Goal: Task Accomplishment & Management: Manage account settings

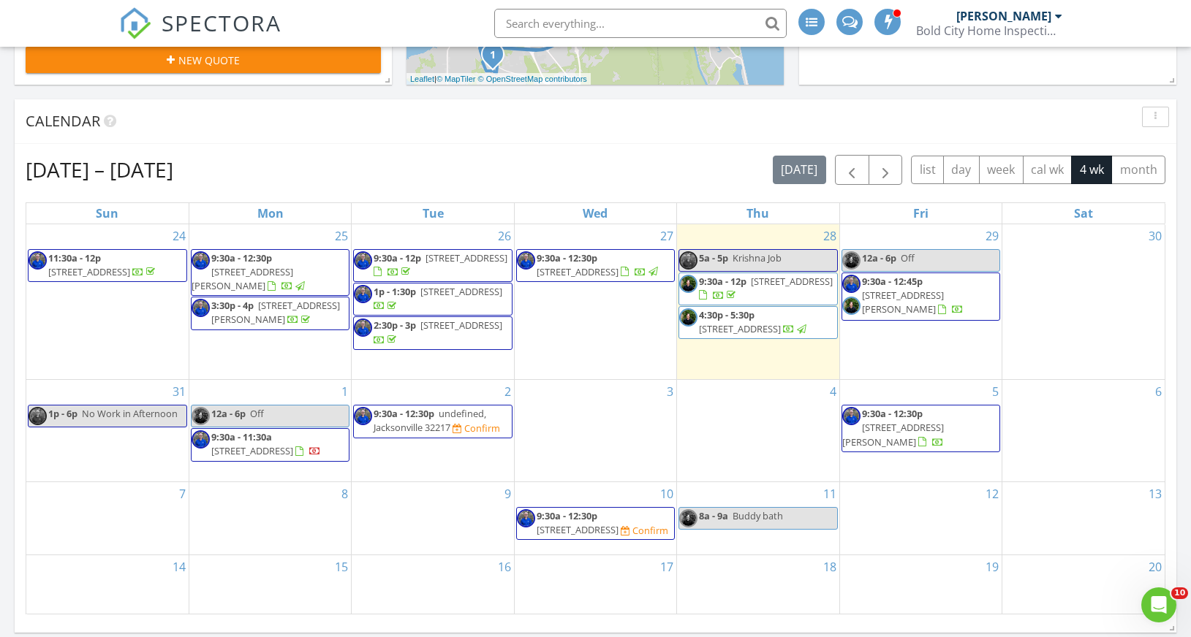
scroll to position [458, 0]
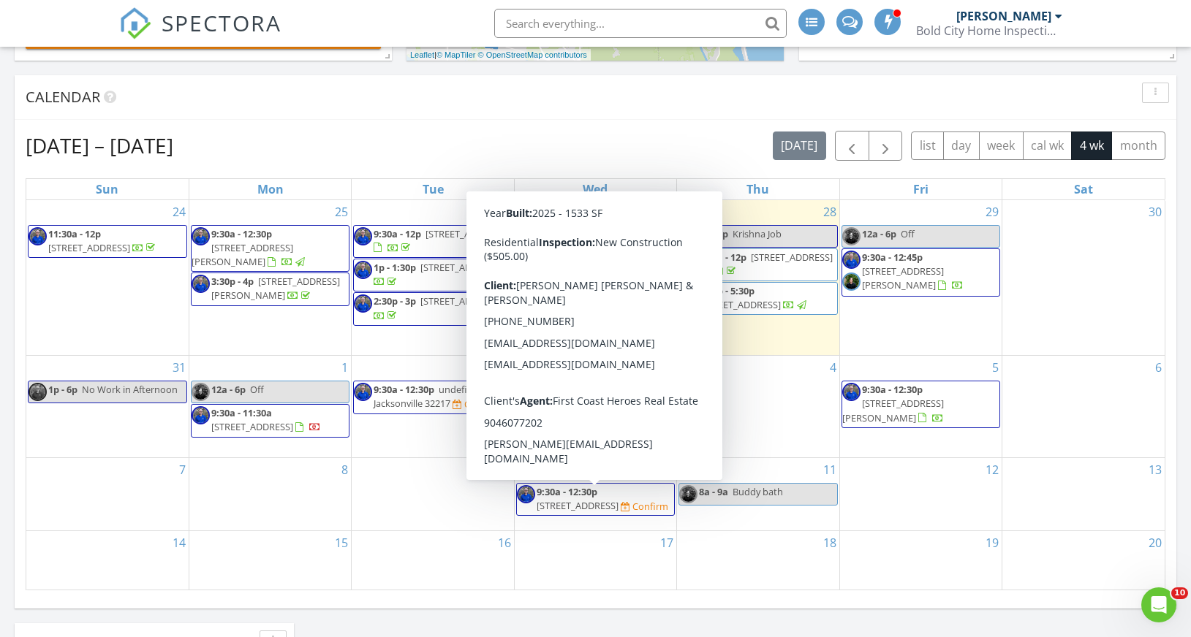
click at [616, 511] on span "14873 Praline Ct, Jacksonville 32218" at bounding box center [578, 505] width 82 height 13
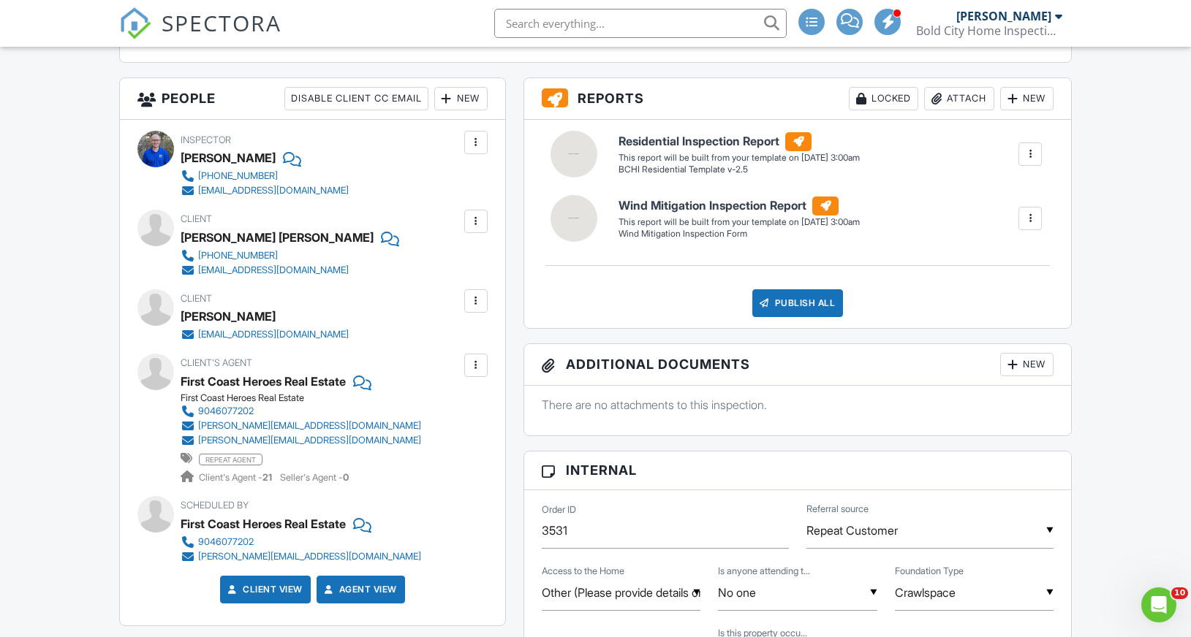
scroll to position [469, 0]
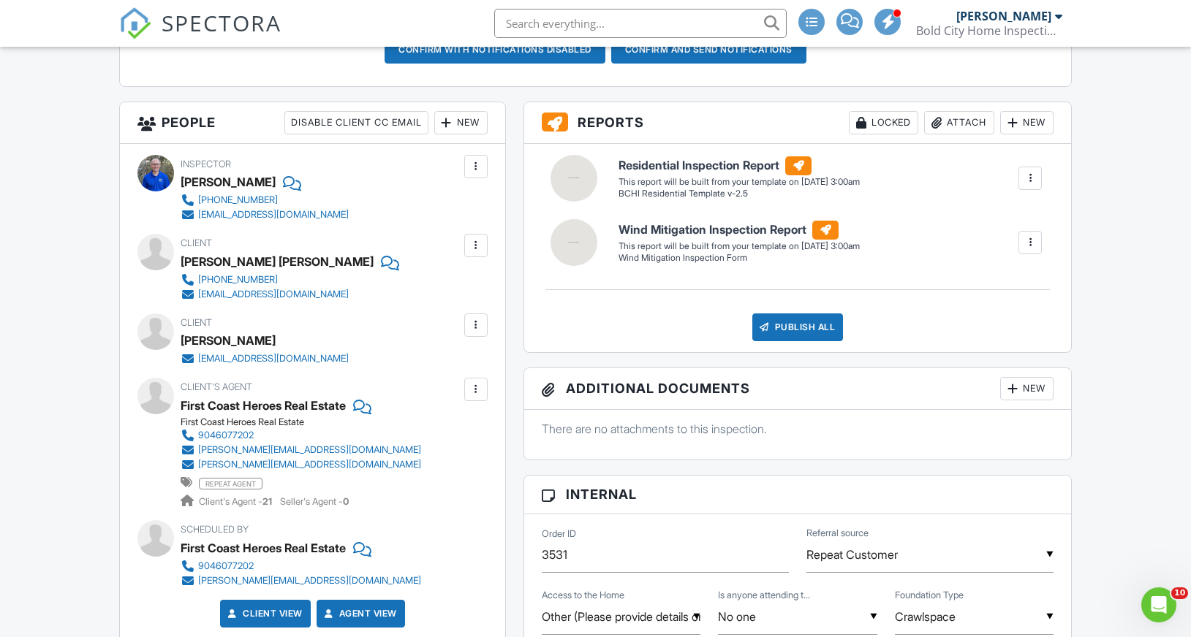
click at [611, 25] on input "text" at bounding box center [640, 23] width 292 height 29
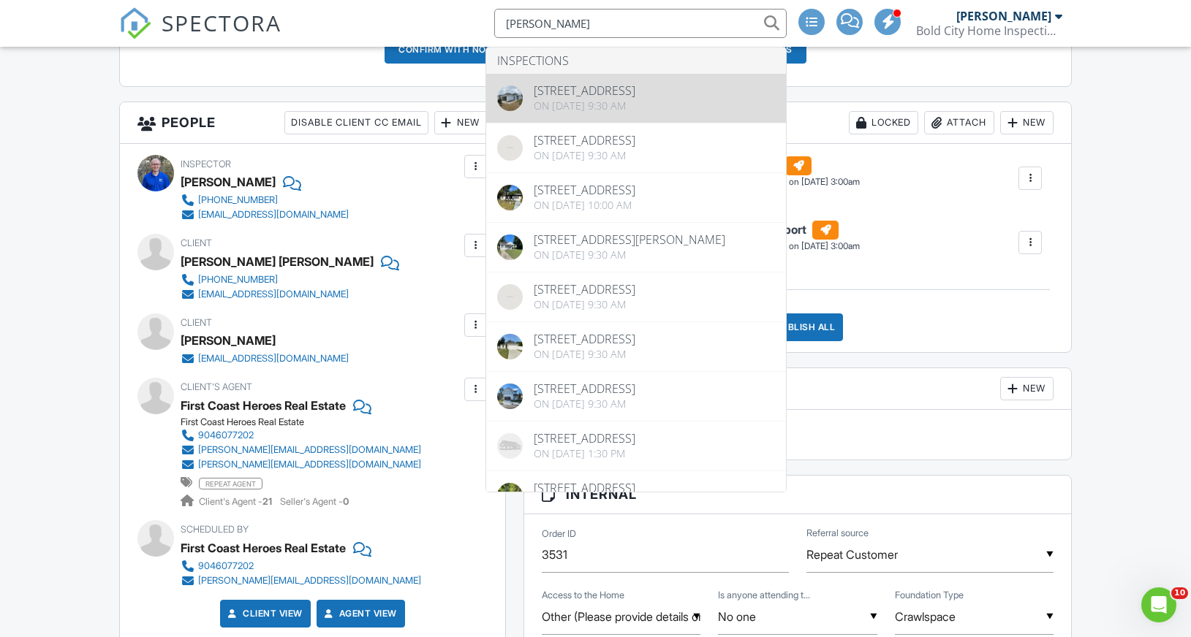
type input "[PERSON_NAME]"
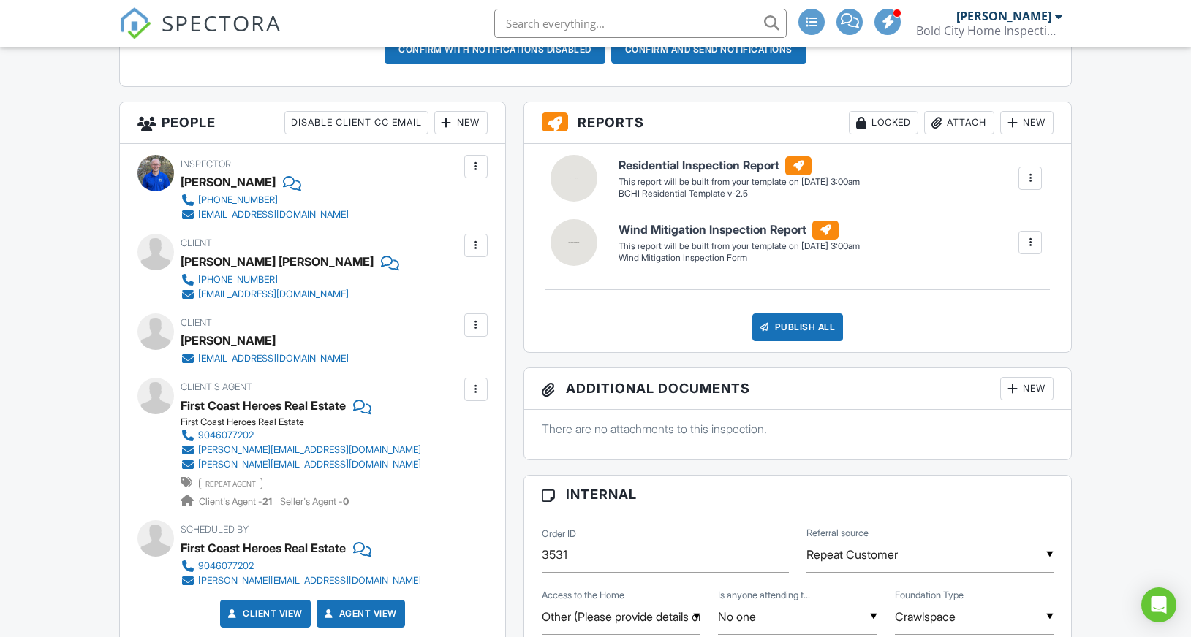
click at [554, 20] on input "text" at bounding box center [640, 23] width 292 height 29
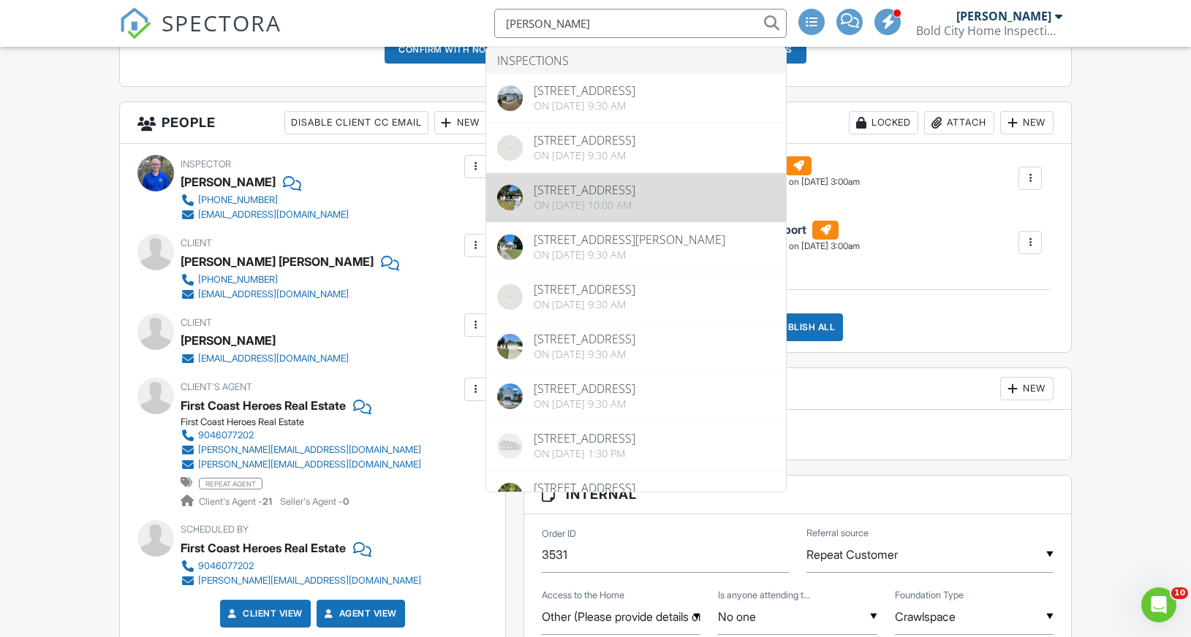
type input "torres"
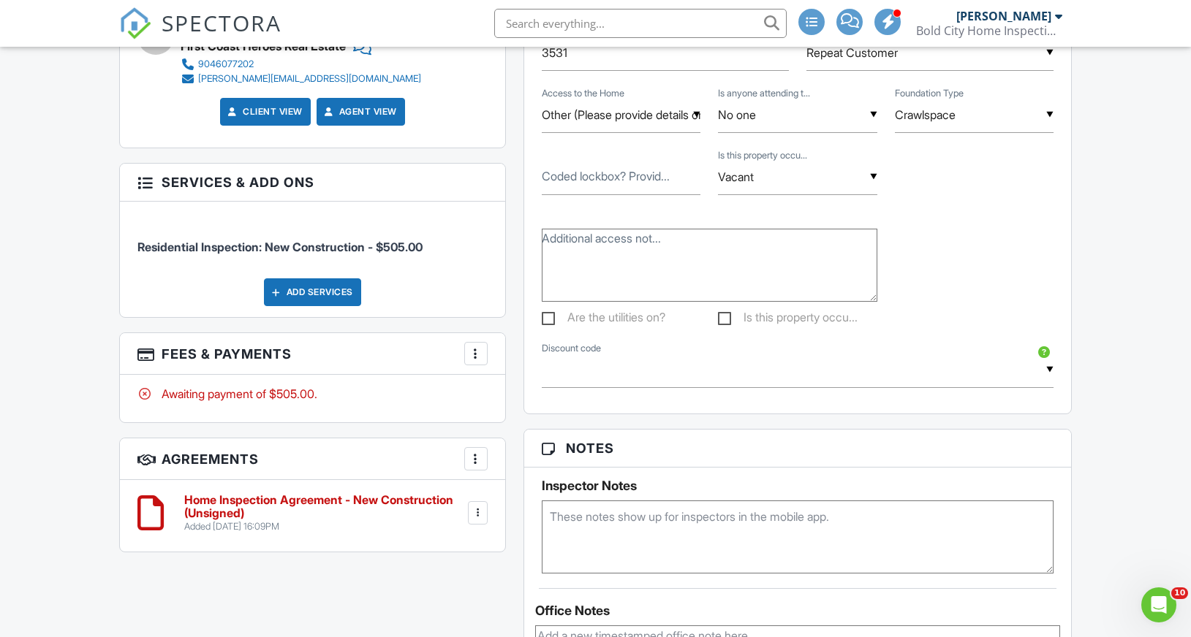
click at [473, 349] on div at bounding box center [476, 354] width 15 height 15
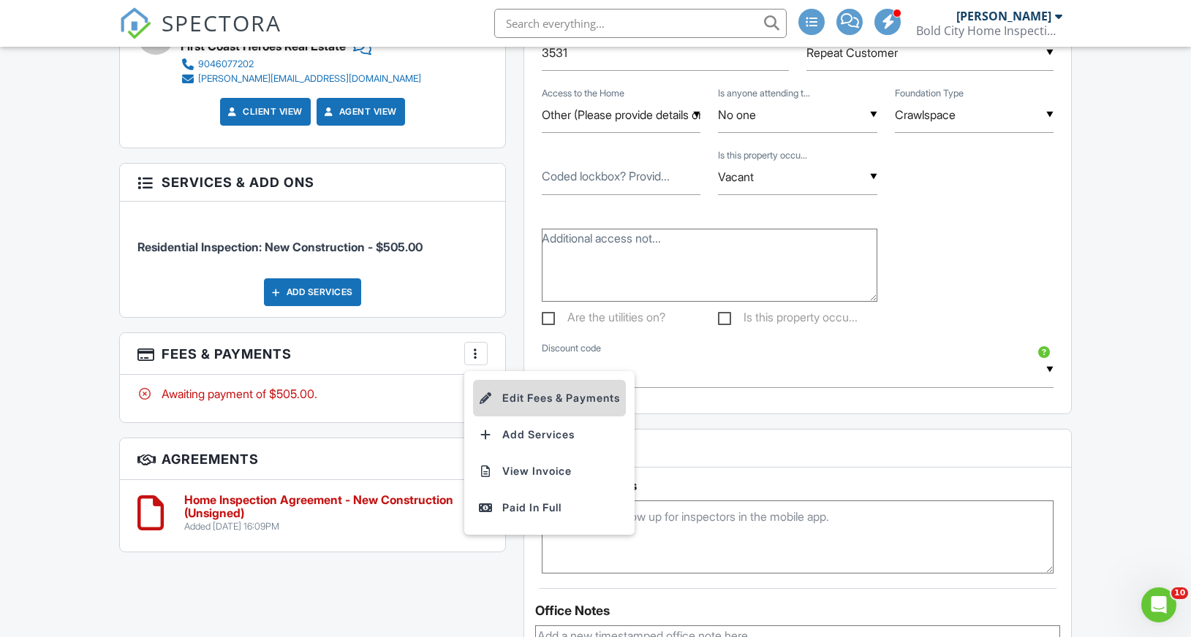
click at [516, 394] on li "Edit Fees & Payments" at bounding box center [549, 398] width 153 height 37
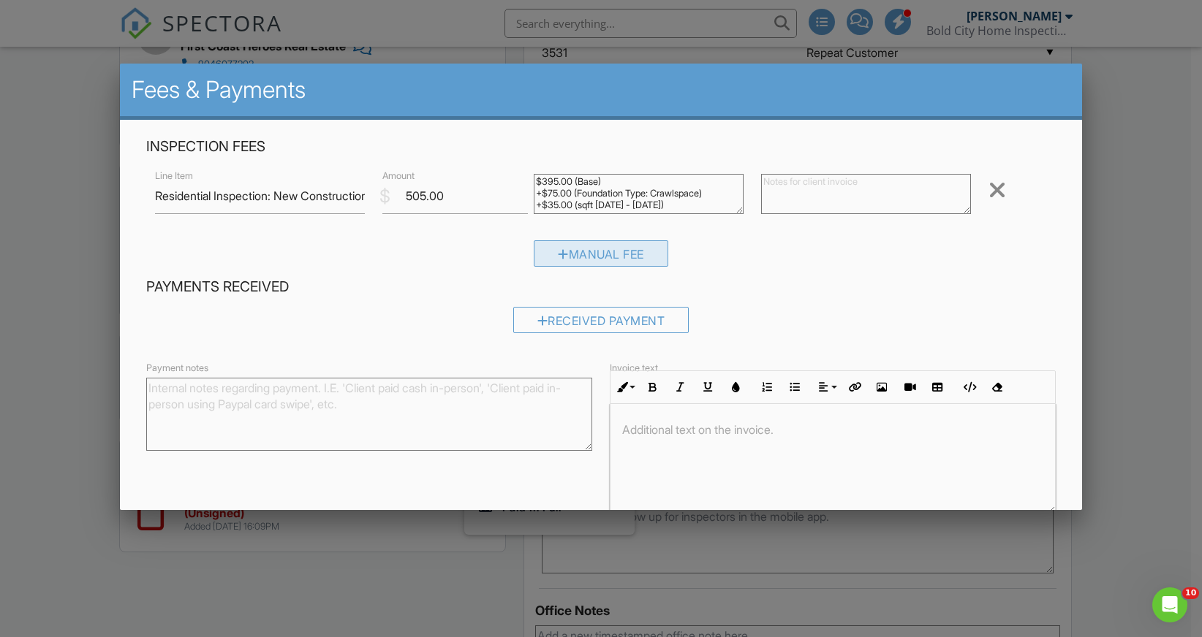
click at [583, 256] on div "Manual Fee" at bounding box center [601, 254] width 135 height 26
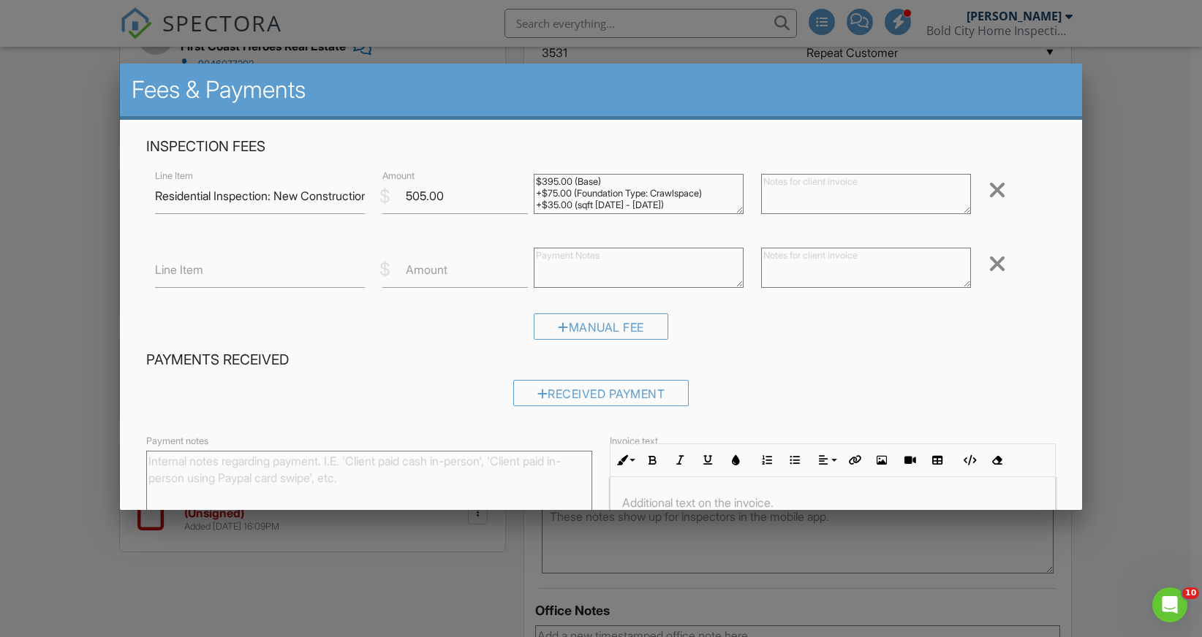
click at [199, 275] on label "Line Item" at bounding box center [179, 270] width 48 height 16
click at [199, 275] on input "Line Item" at bounding box center [260, 270] width 210 height 36
type input "Repeat customer discount"
type input "-25.0"
click at [818, 344] on div "Manual Fee" at bounding box center [600, 332] width 909 height 37
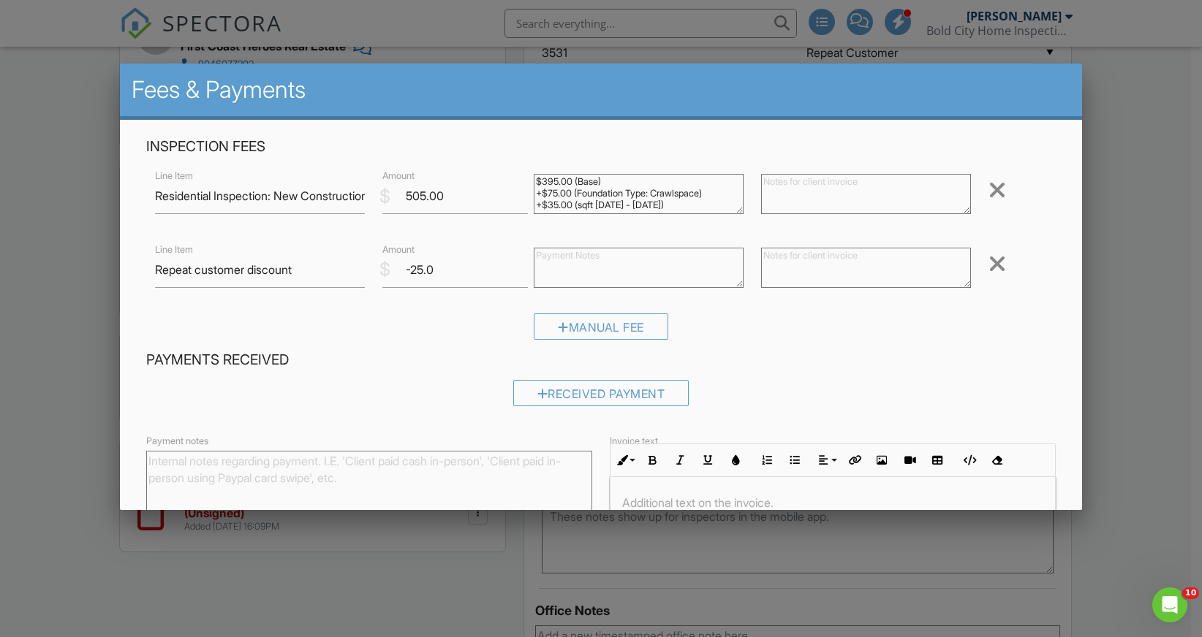
scroll to position [147, 0]
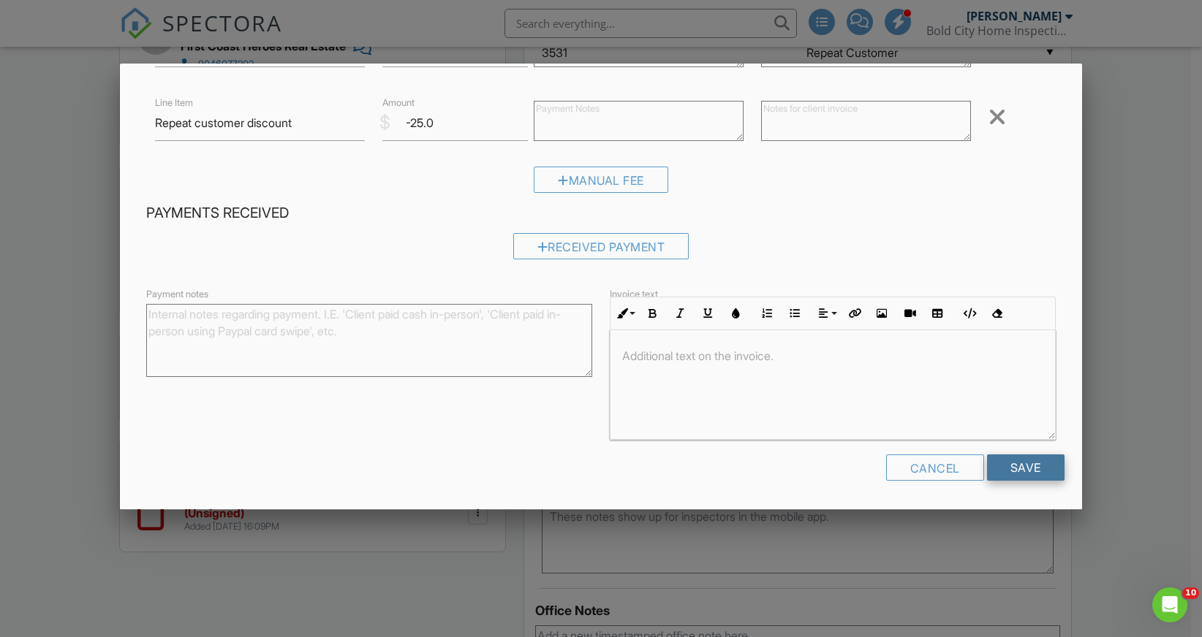
click at [1015, 464] on input "Save" at bounding box center [1025, 468] width 77 height 26
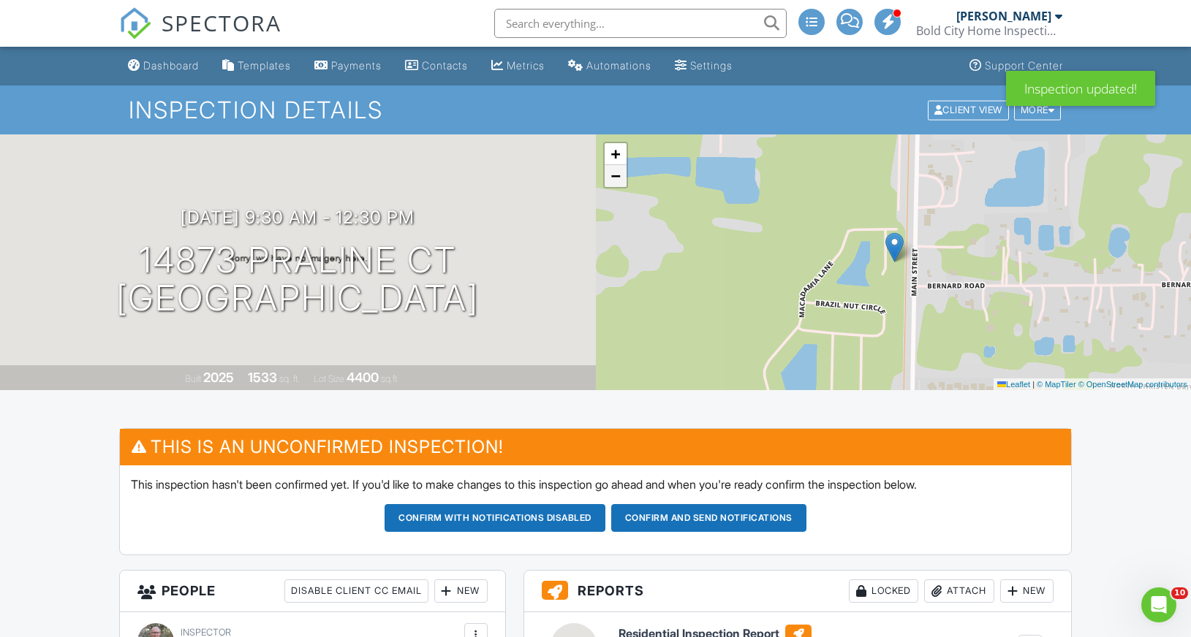
click at [615, 179] on span "−" at bounding box center [615, 176] width 10 height 18
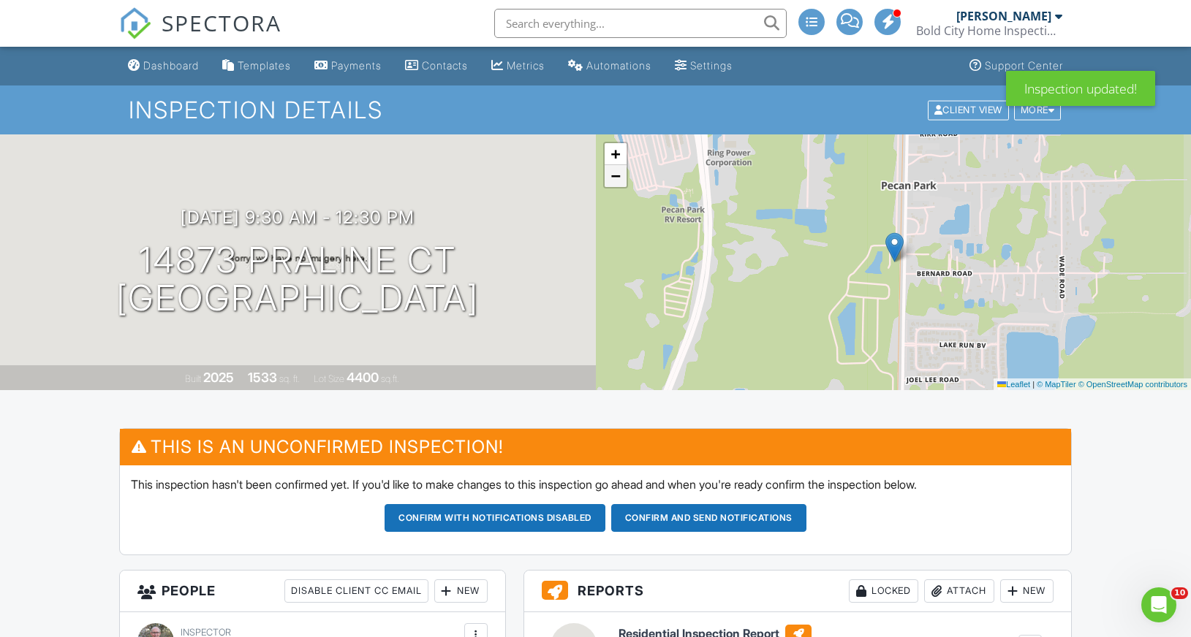
click at [615, 179] on span "−" at bounding box center [615, 176] width 10 height 18
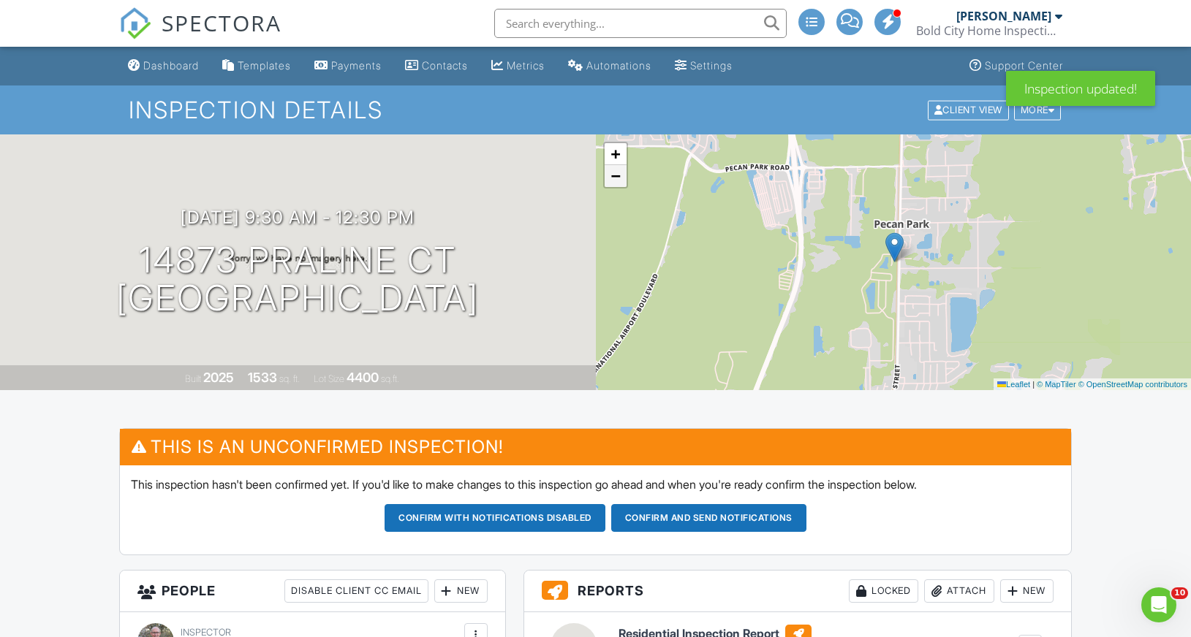
click at [615, 179] on span "−" at bounding box center [615, 176] width 10 height 18
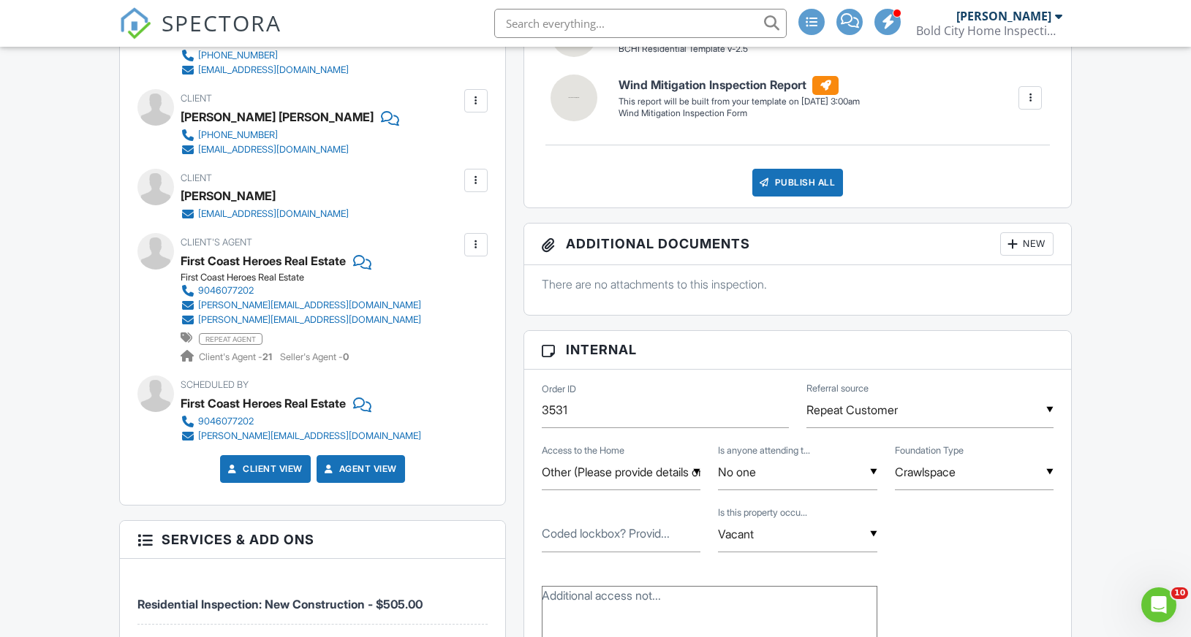
scroll to position [637, 0]
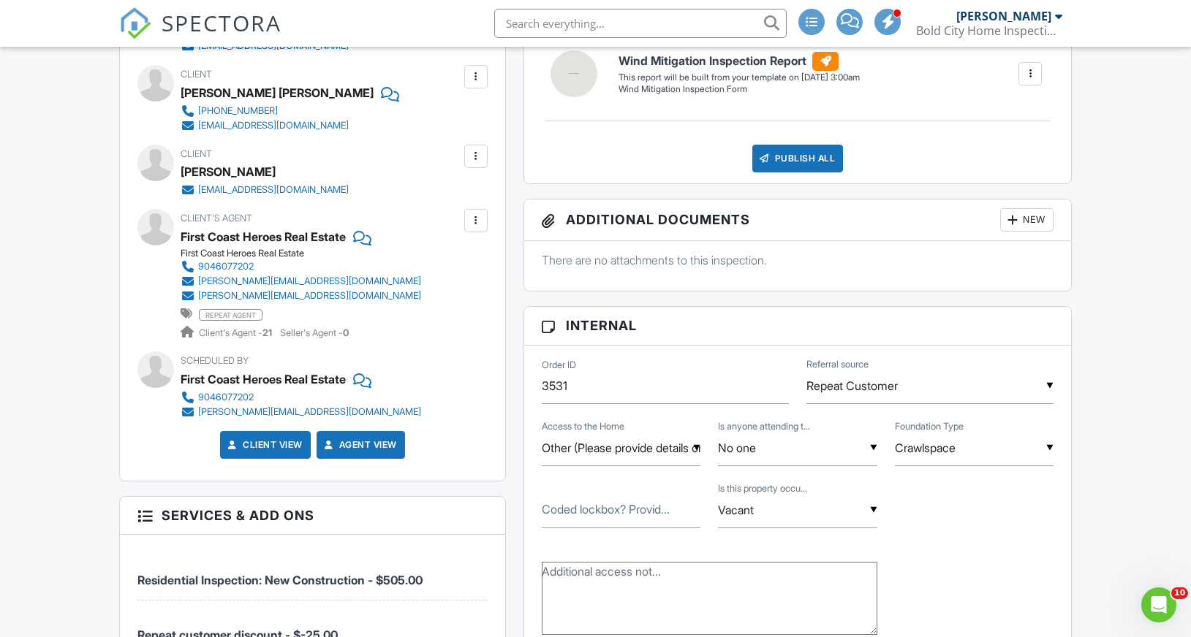
click at [871, 391] on input "Repeat Customer" at bounding box center [929, 386] width 247 height 36
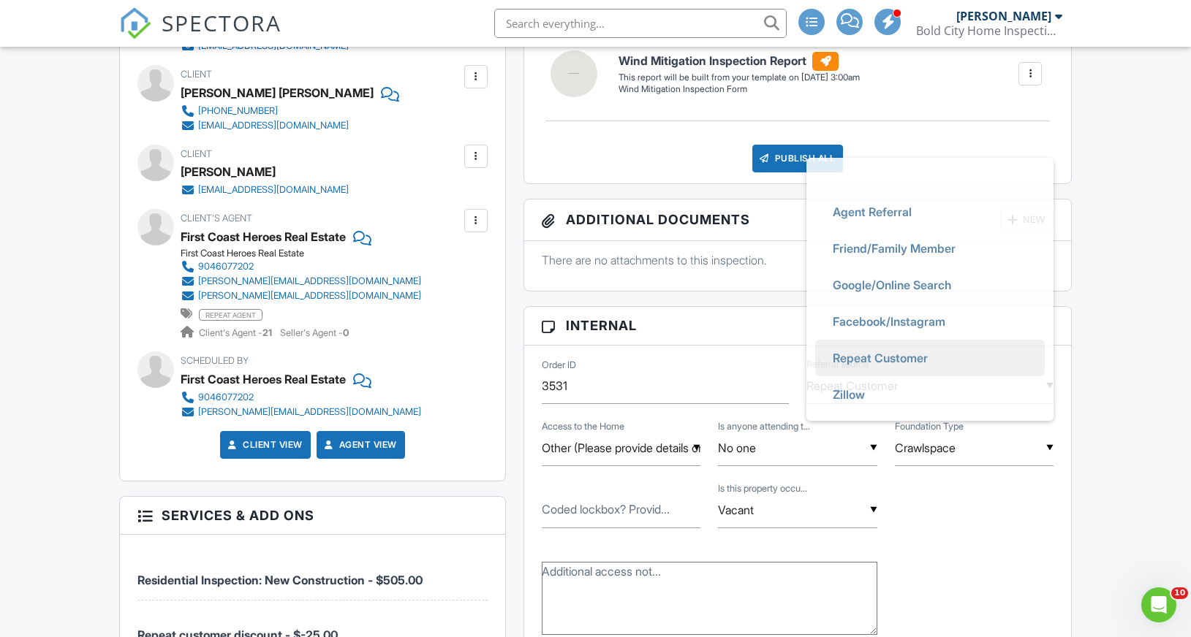
scroll to position [0, 0]
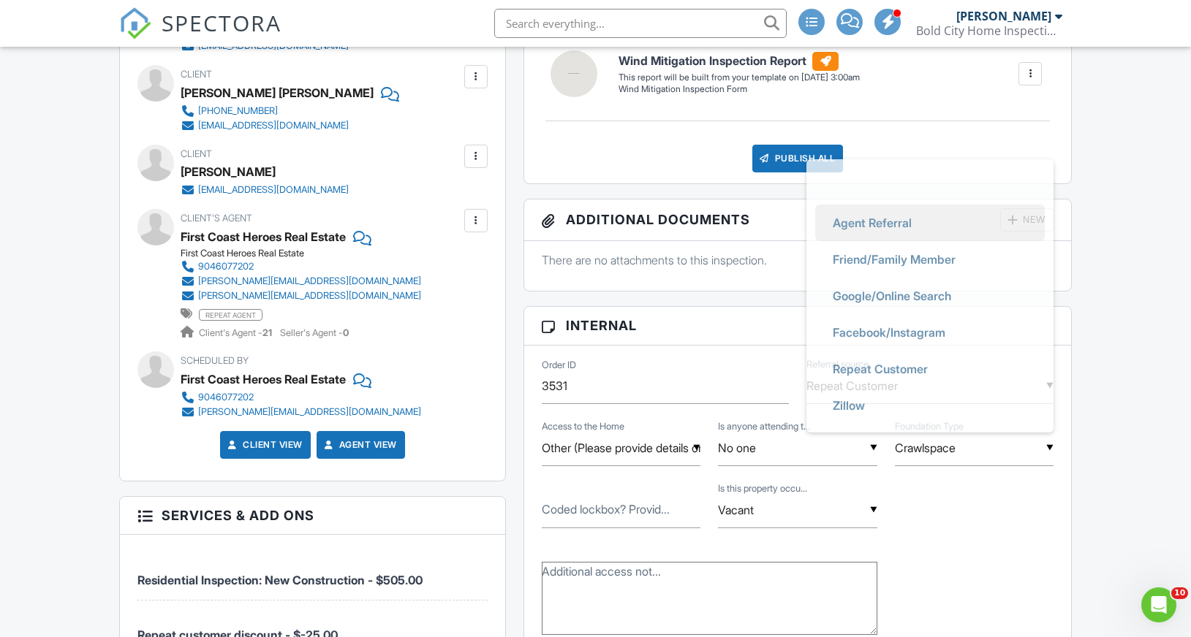
click at [882, 219] on span "Agent Referral" at bounding box center [872, 223] width 102 height 37
type input "Agent Referral"
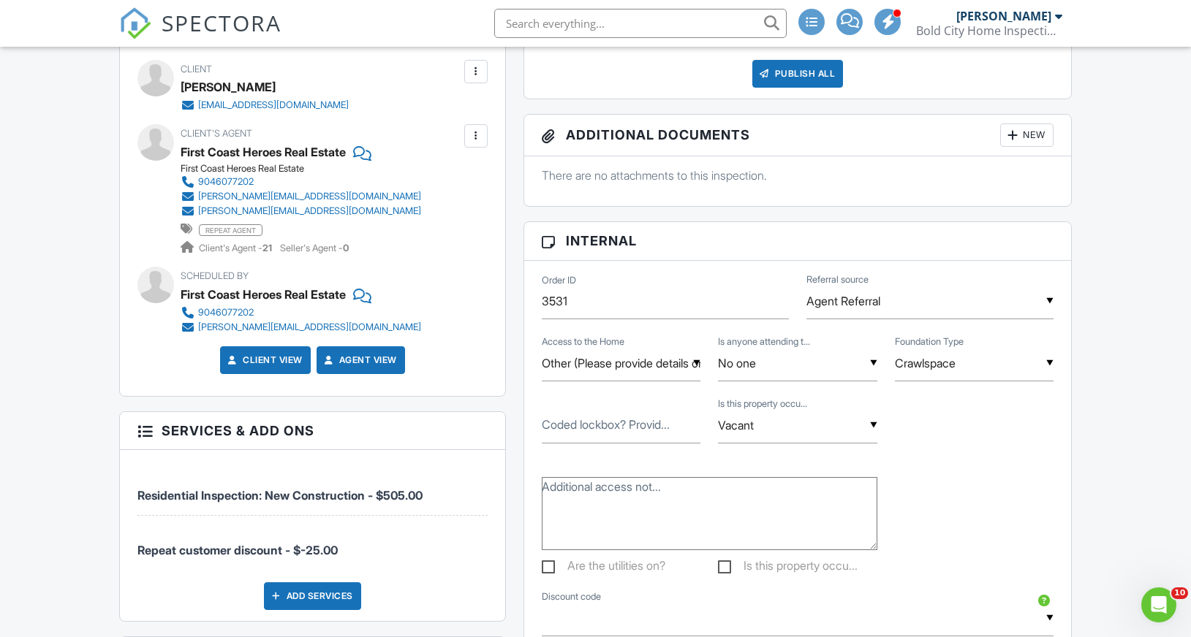
scroll to position [724, 0]
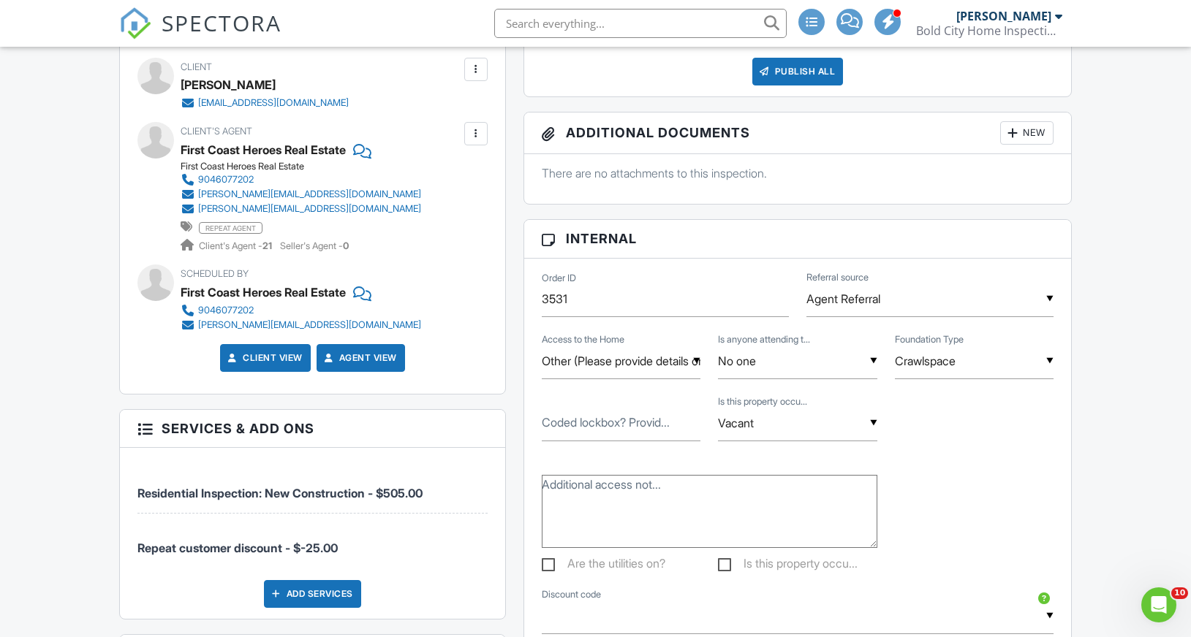
click at [980, 361] on input "Crawlspace" at bounding box center [974, 362] width 159 height 36
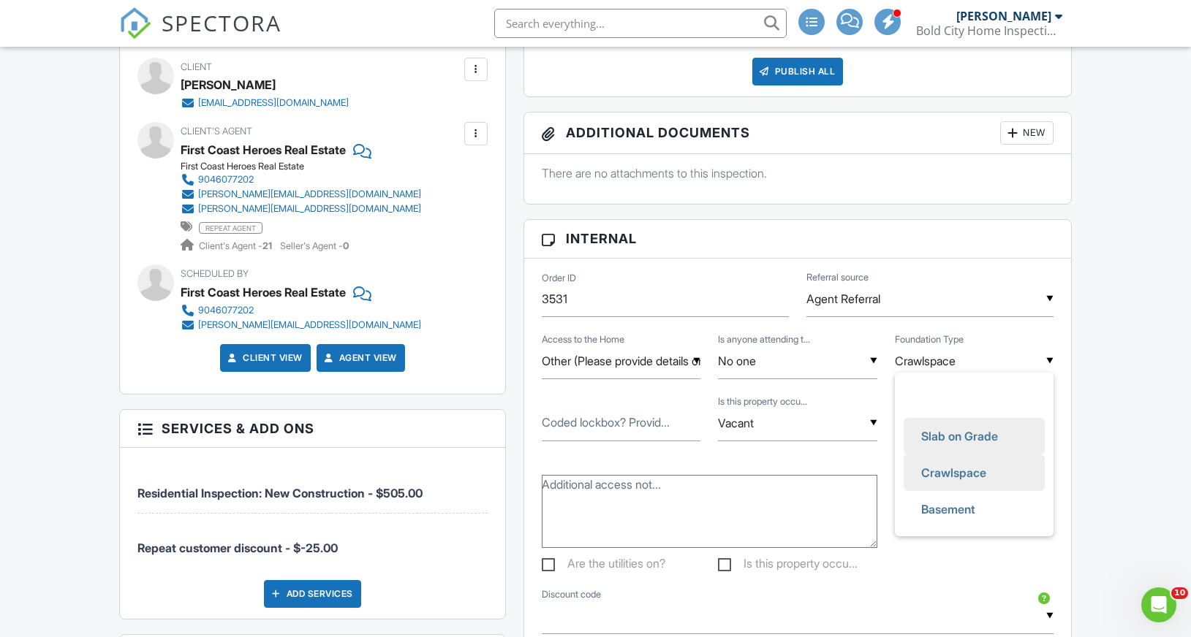
click at [969, 431] on span "Slab on Grade" at bounding box center [959, 436] width 100 height 37
type input "Slab on Grade"
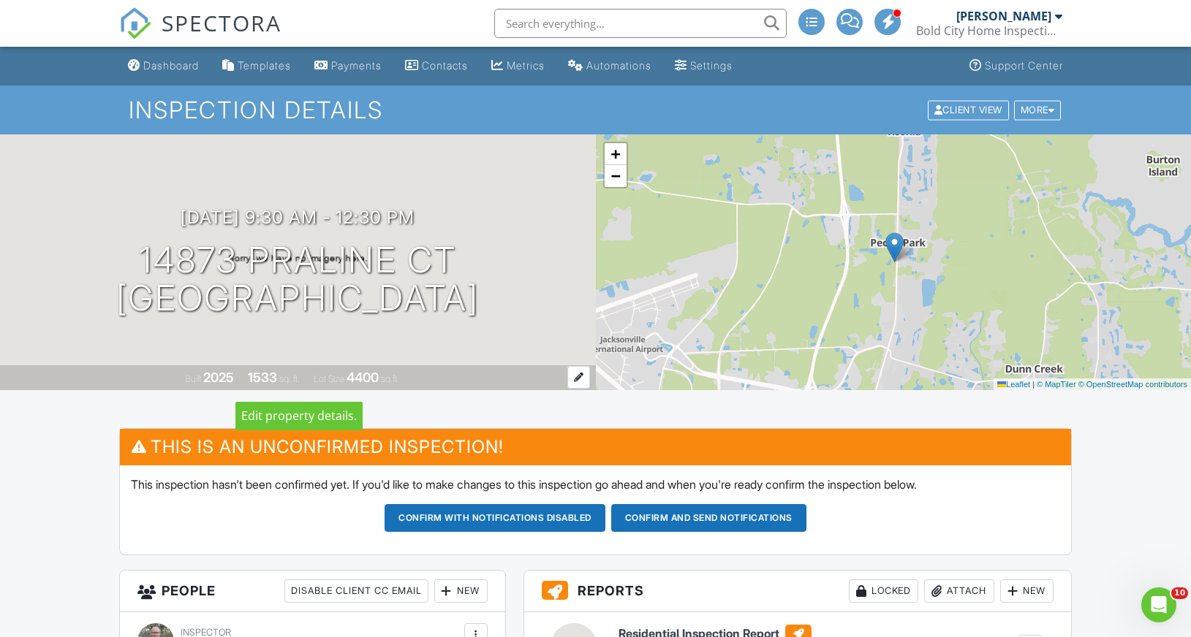
click at [575, 374] on div at bounding box center [578, 377] width 23 height 23
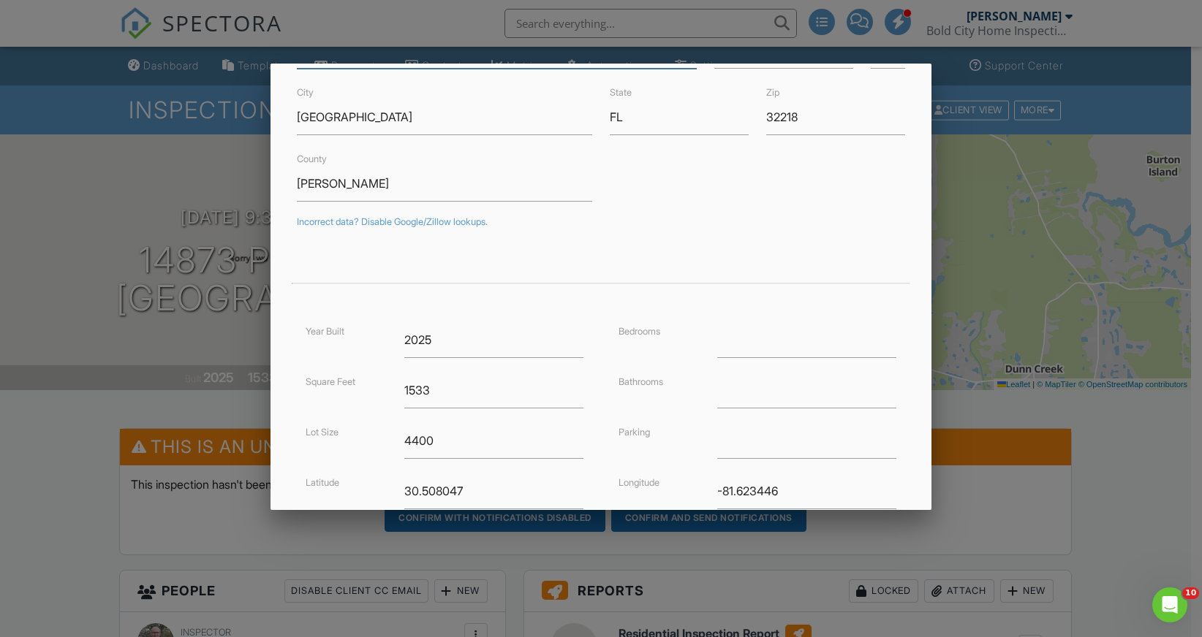
scroll to position [262, 0]
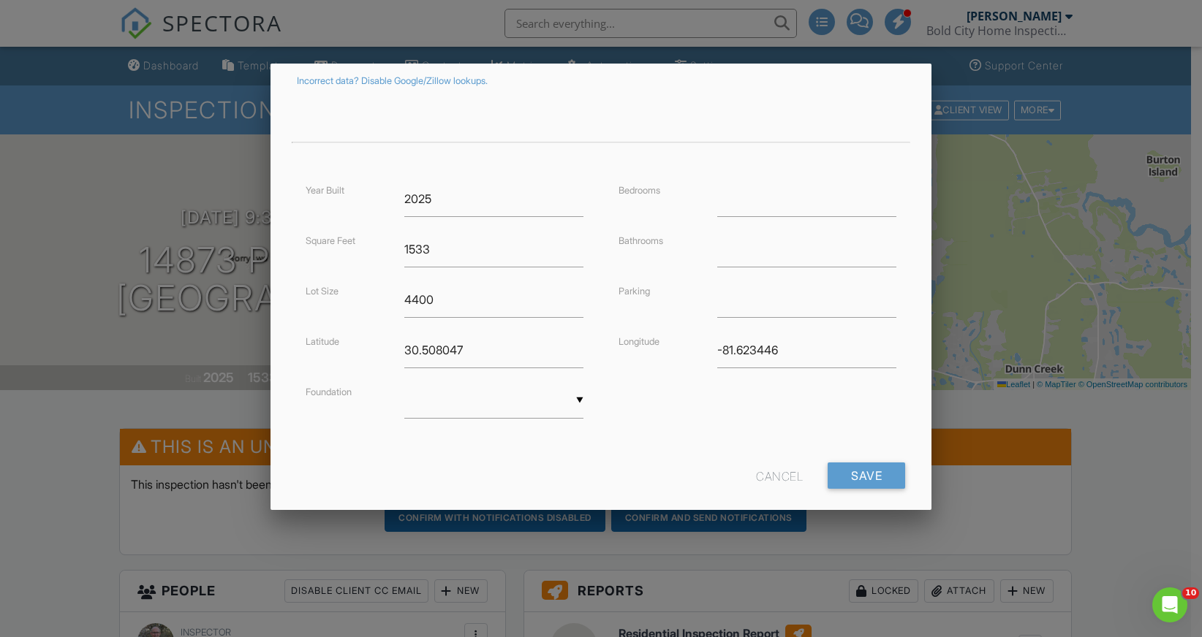
click at [465, 404] on div "▼ Basement Slab Crawlspace Basement Slab Crawlspace" at bounding box center [493, 401] width 179 height 36
click at [457, 470] on span "Slab" at bounding box center [491, 474] width 175 height 37
type input "Slab"
click at [867, 476] on input "Save" at bounding box center [866, 476] width 77 height 26
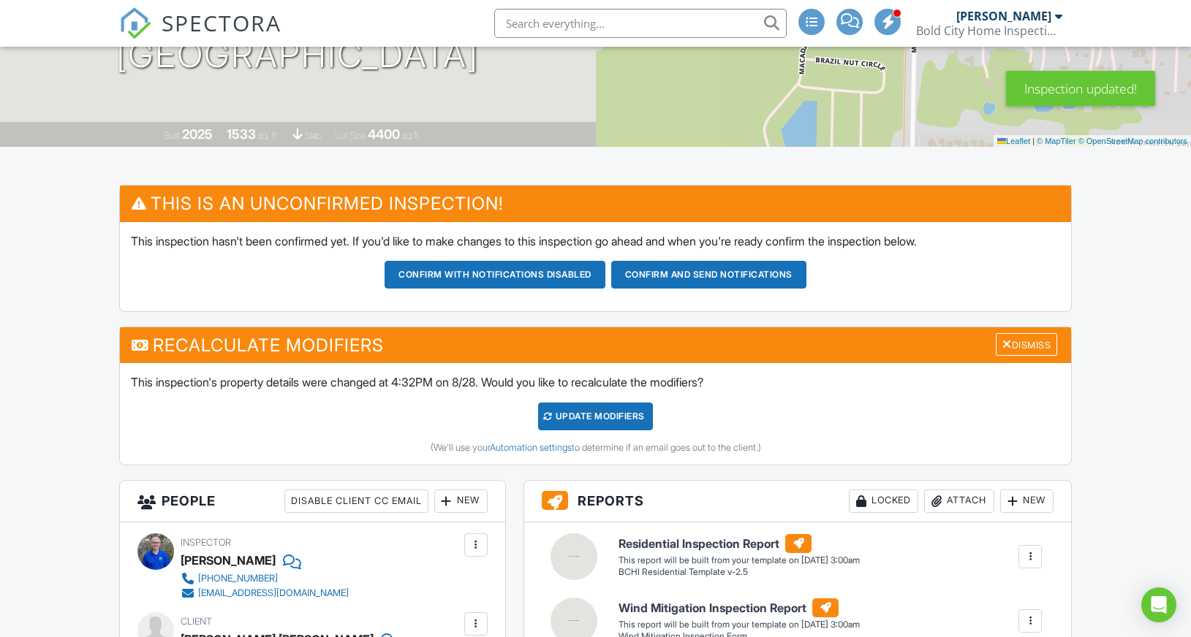
click at [618, 415] on div "UPDATE Modifiers" at bounding box center [595, 417] width 115 height 28
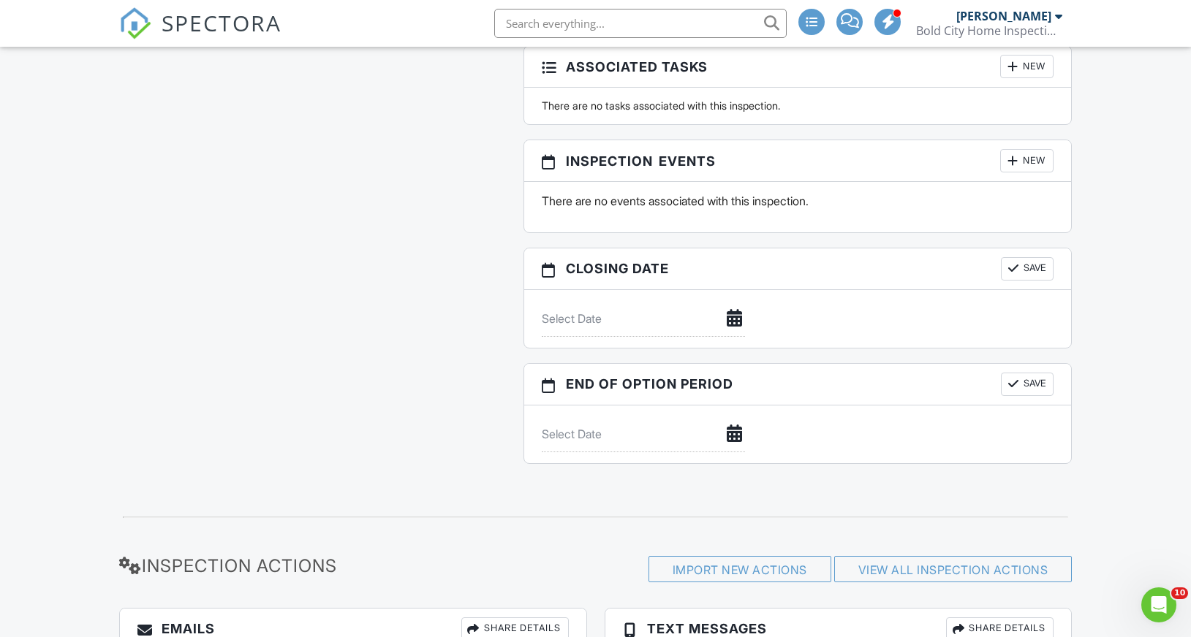
scroll to position [1822, 0]
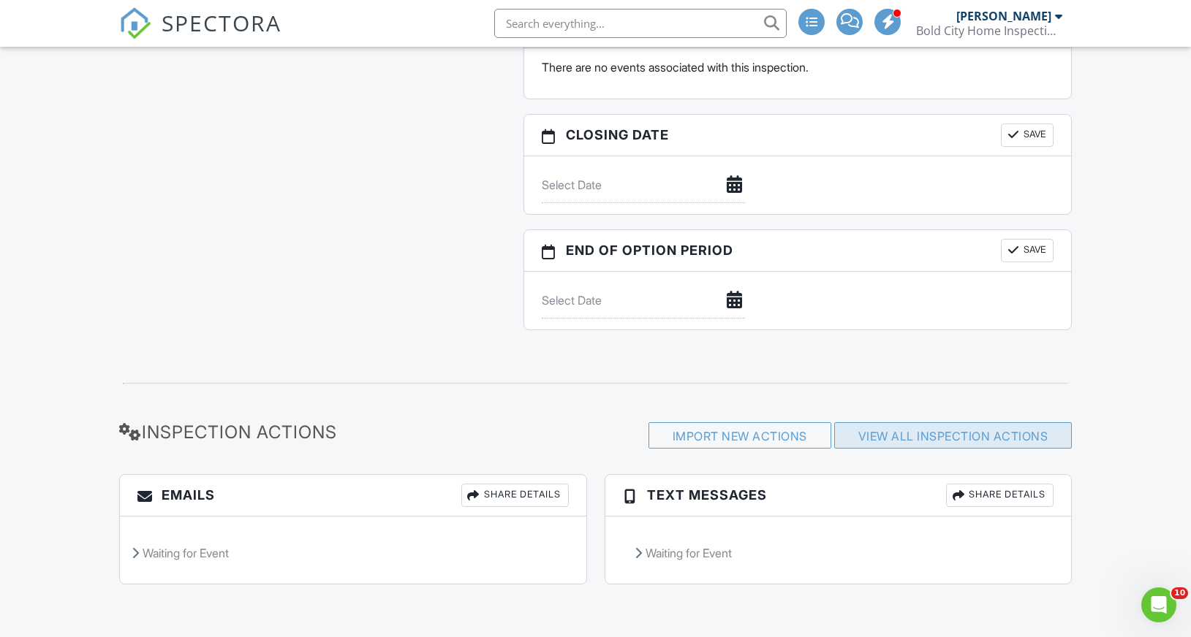
click at [977, 436] on link "View All Inspection Actions" at bounding box center [953, 436] width 190 height 15
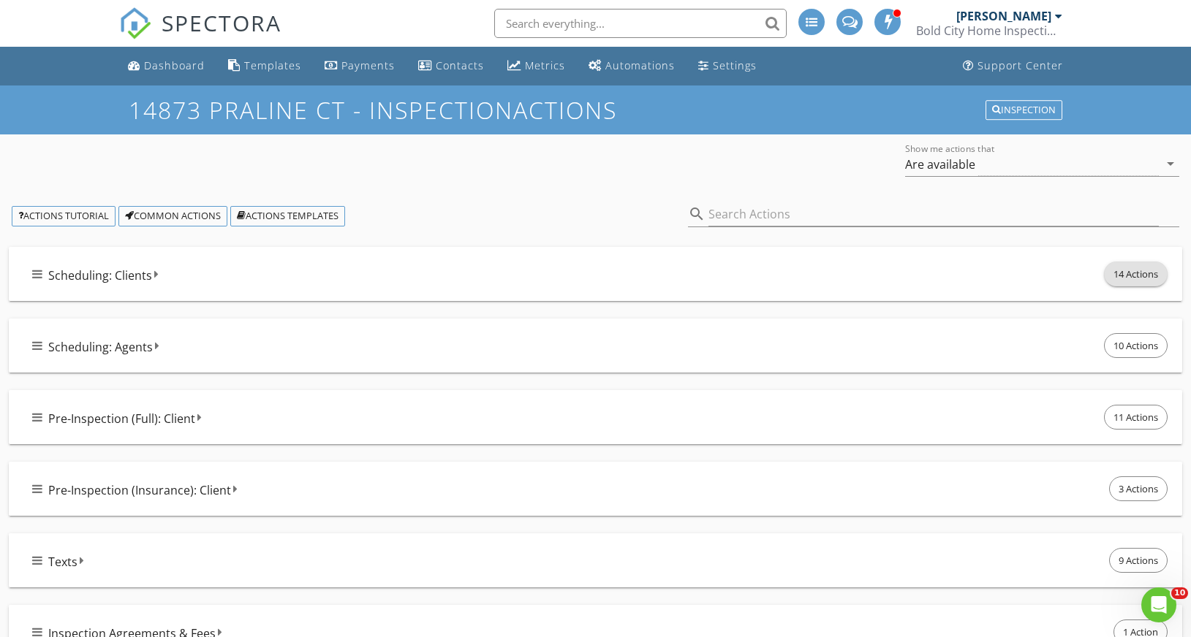
click at [1148, 270] on span "14 Actions" at bounding box center [1136, 273] width 62 height 23
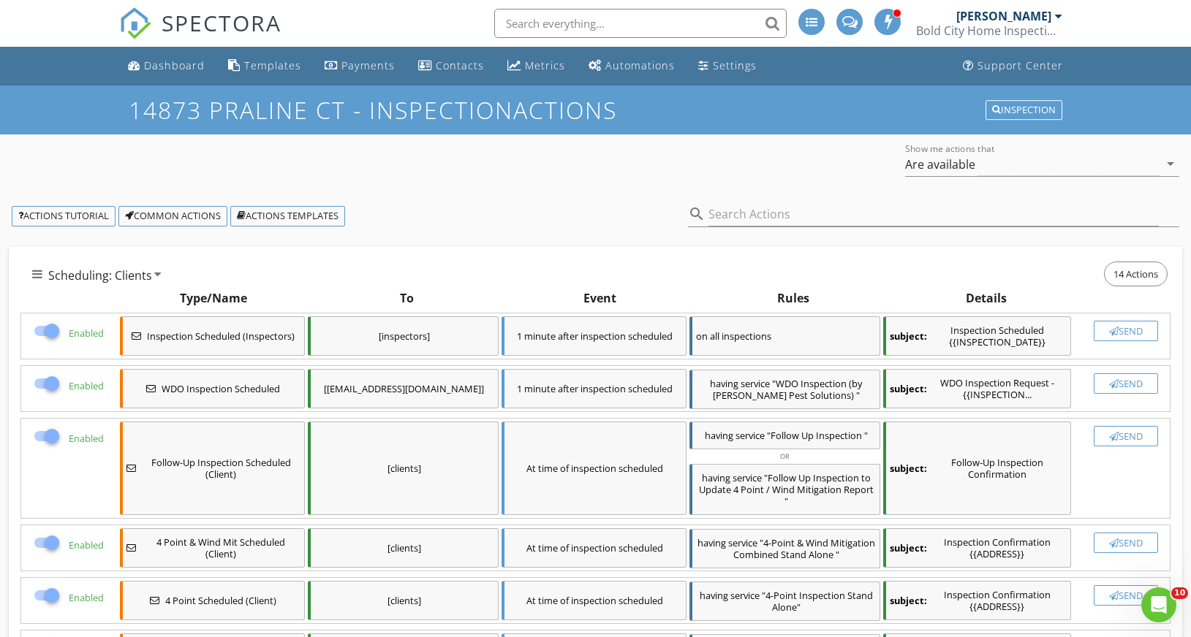
click at [42, 331] on div at bounding box center [51, 331] width 25 height 25
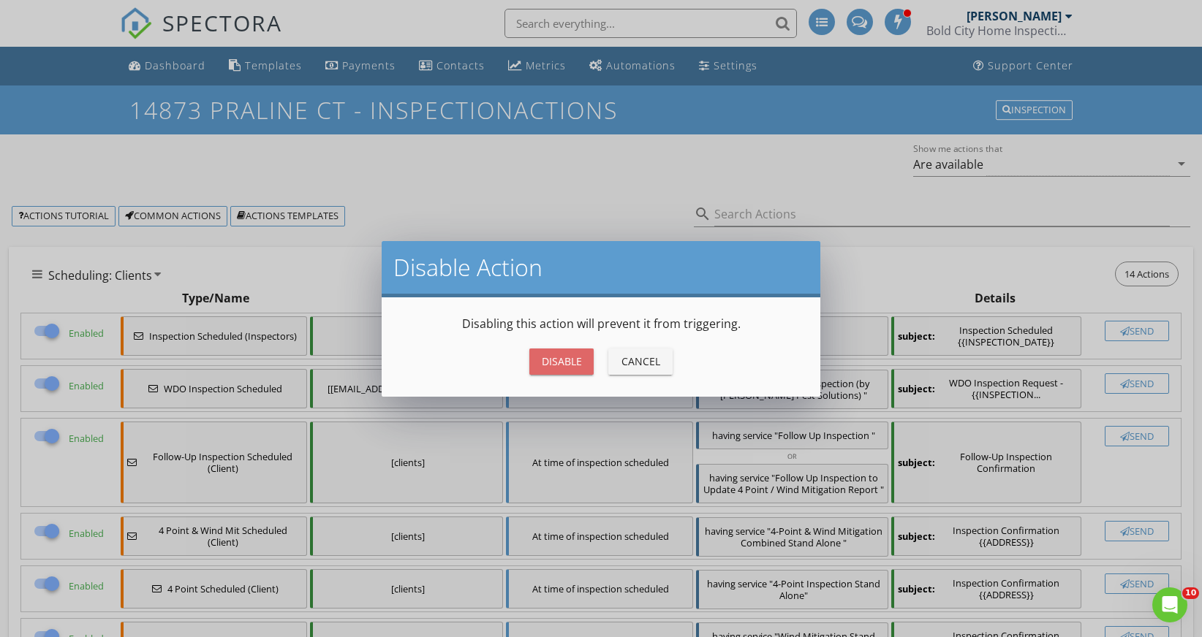
click at [548, 366] on div "Disable" at bounding box center [561, 361] width 41 height 15
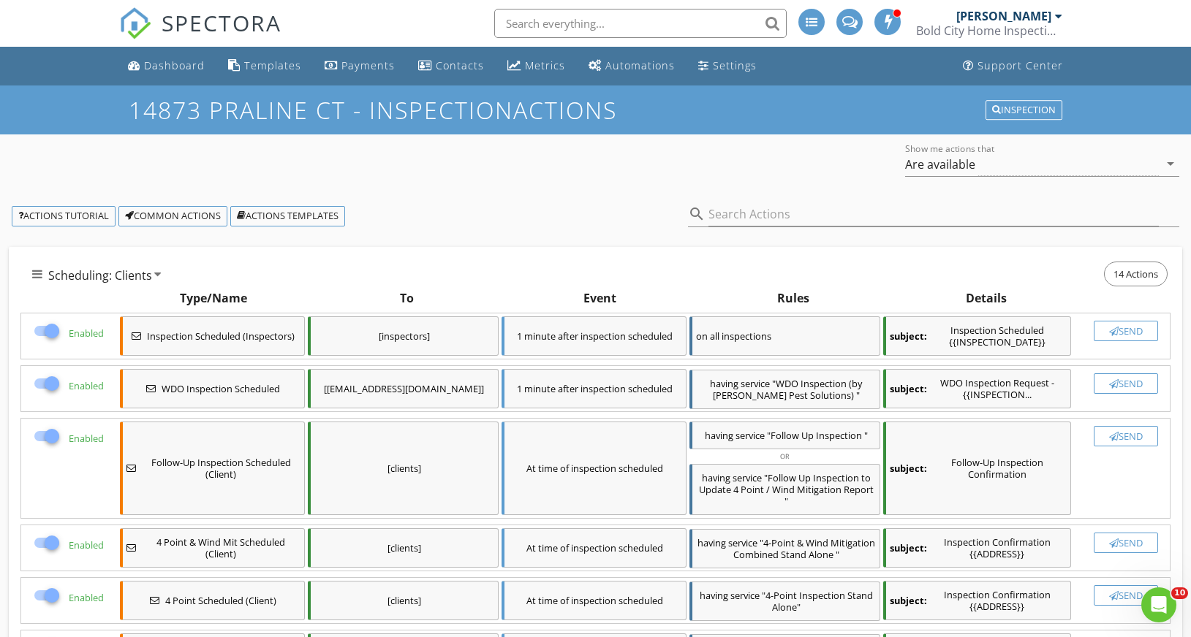
checkbox input "false"
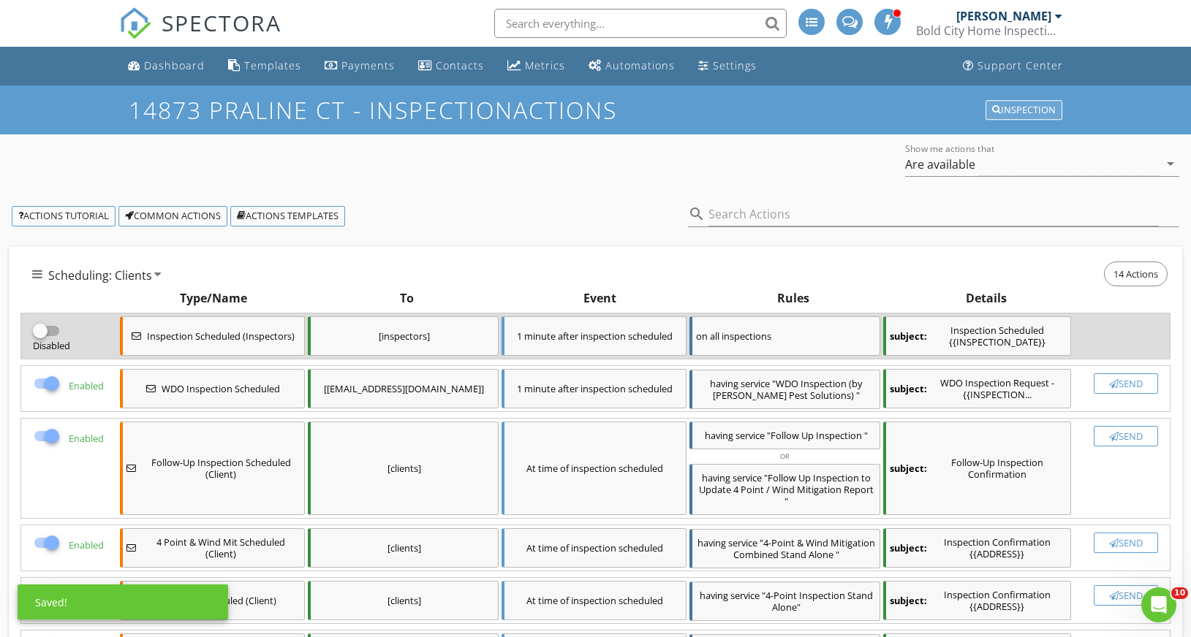
click at [1032, 114] on div "Inspection" at bounding box center [1024, 110] width 64 height 10
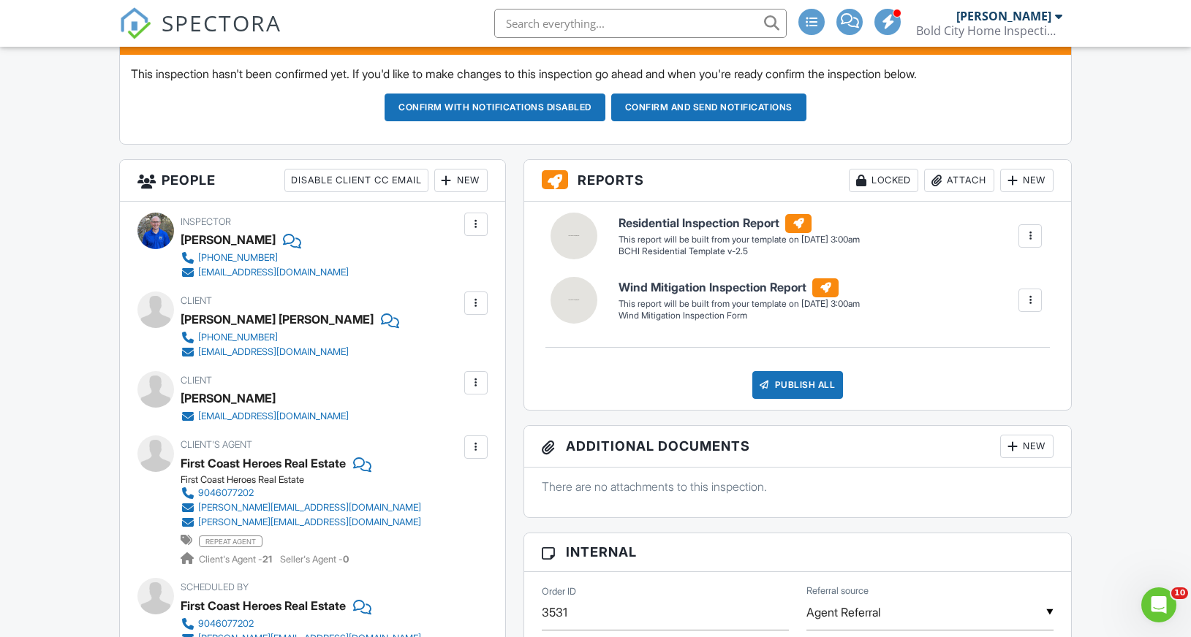
scroll to position [202, 0]
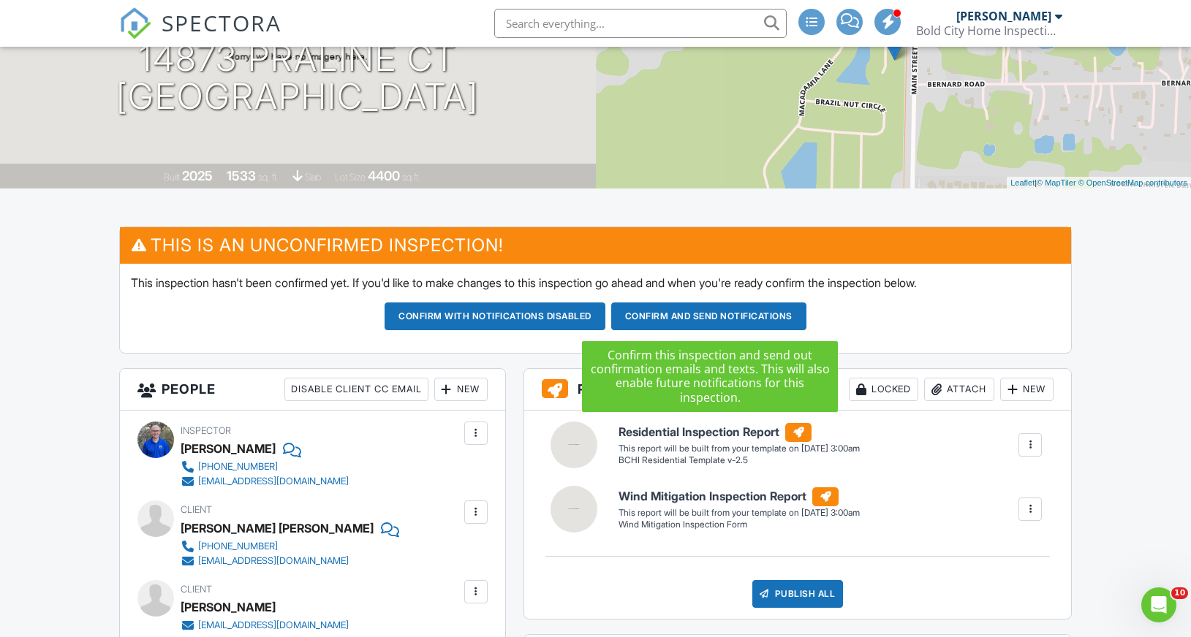
click at [605, 318] on button "Confirm and send notifications" at bounding box center [495, 317] width 221 height 28
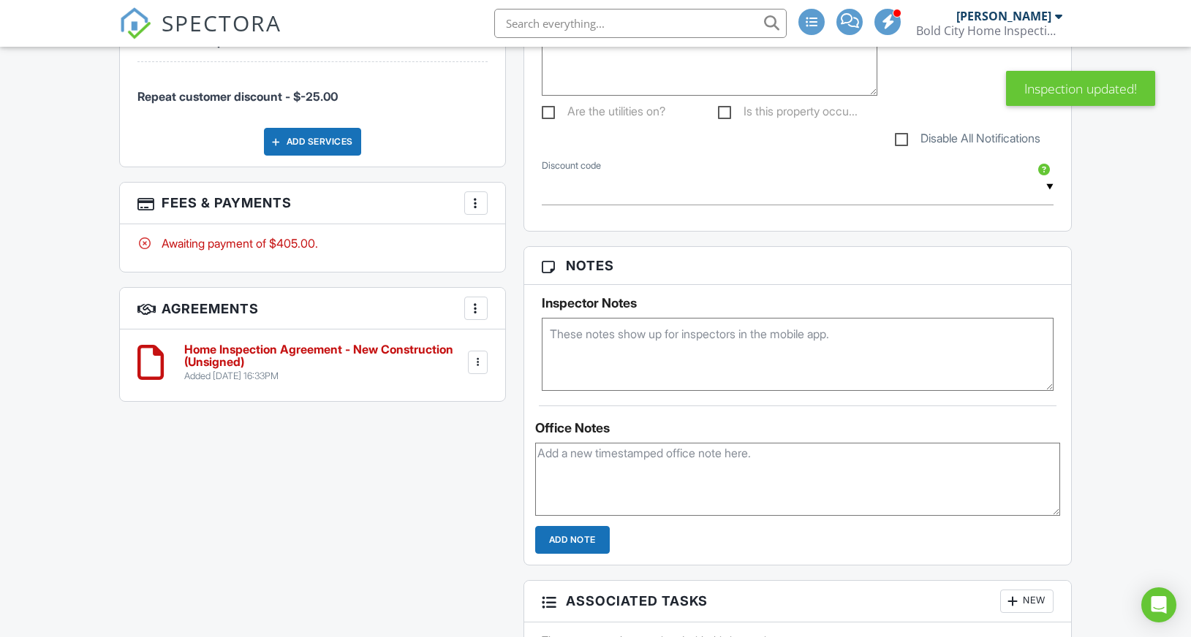
click at [480, 368] on div at bounding box center [477, 362] width 15 height 15
click at [461, 396] on li "Edit" at bounding box center [437, 403] width 83 height 37
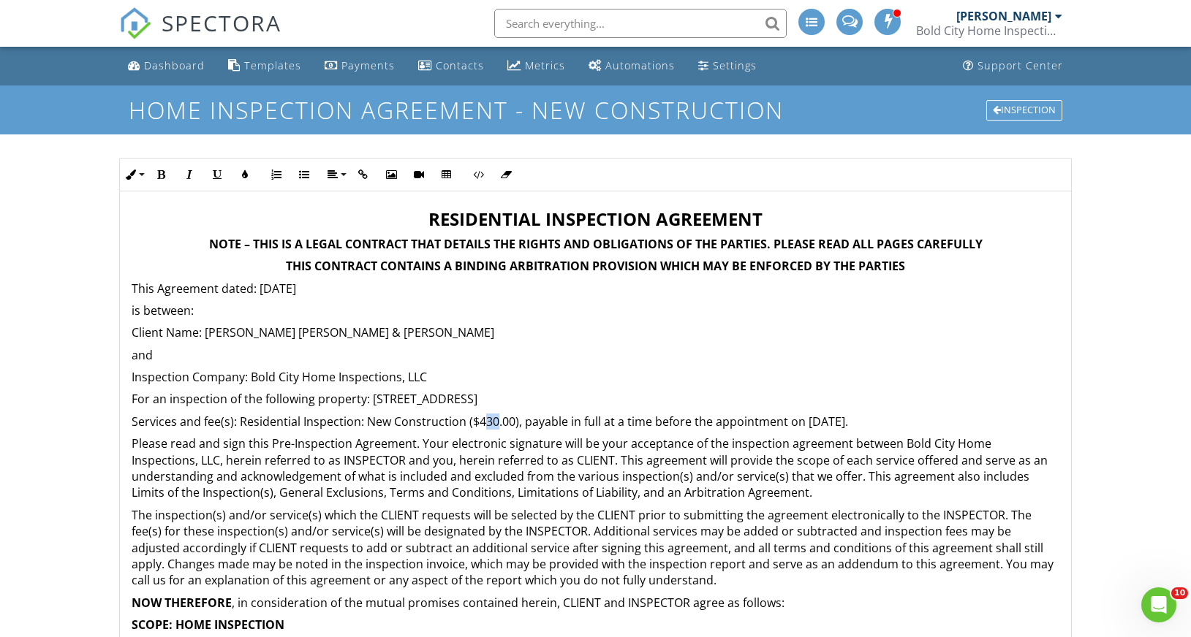
drag, startPoint x: 483, startPoint y: 427, endPoint x: 493, endPoint y: 425, distance: 11.2
click at [493, 425] on p "Services and fee(s): Residential Inspection: New Construction ($430.00), payabl…" at bounding box center [596, 422] width 928 height 16
click at [70, 440] on div "Dashboard Templates Payments Contacts Metrics Automations Settings Support Cent…" at bounding box center [595, 463] width 1191 height 833
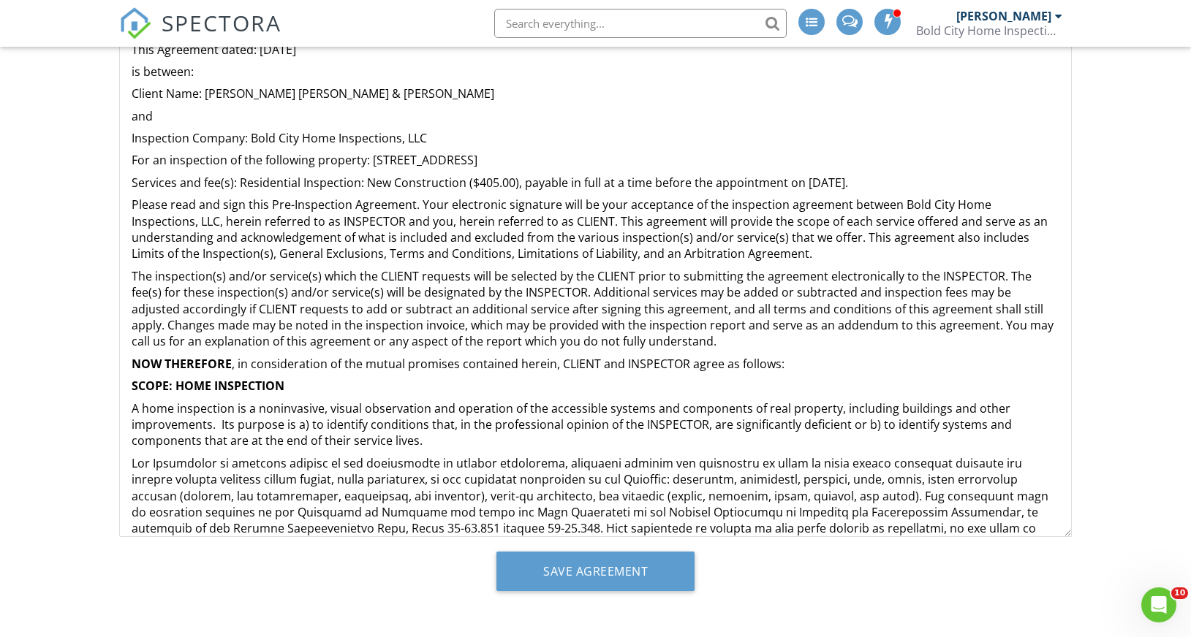
scroll to position [242, 0]
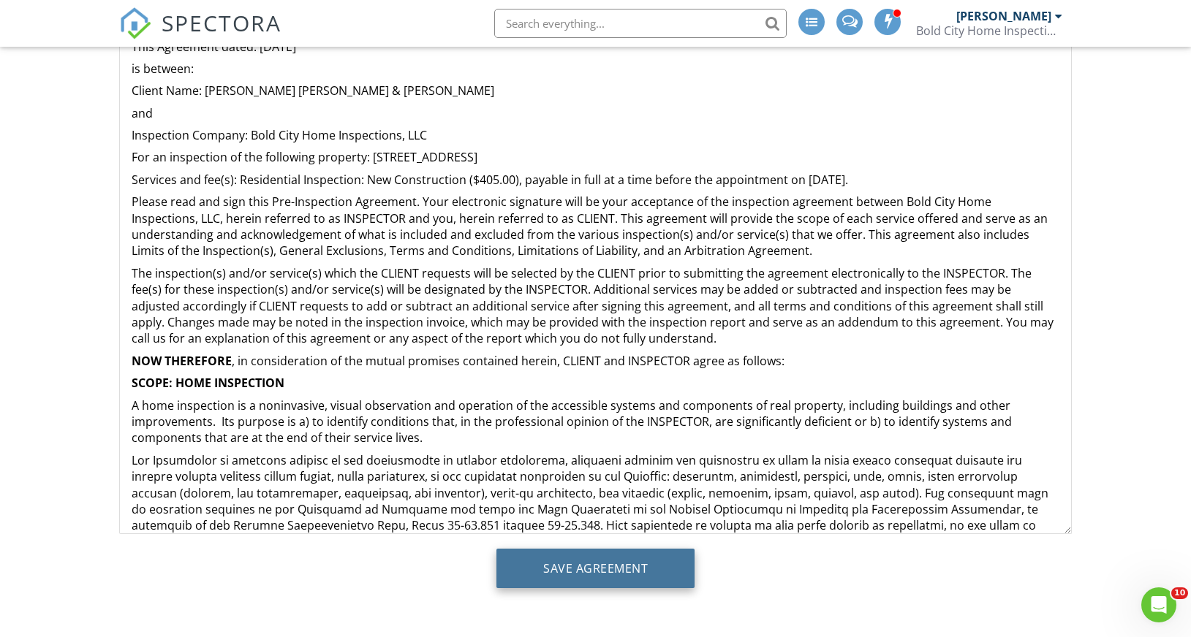
click at [586, 575] on input "Save Agreement" at bounding box center [595, 568] width 198 height 39
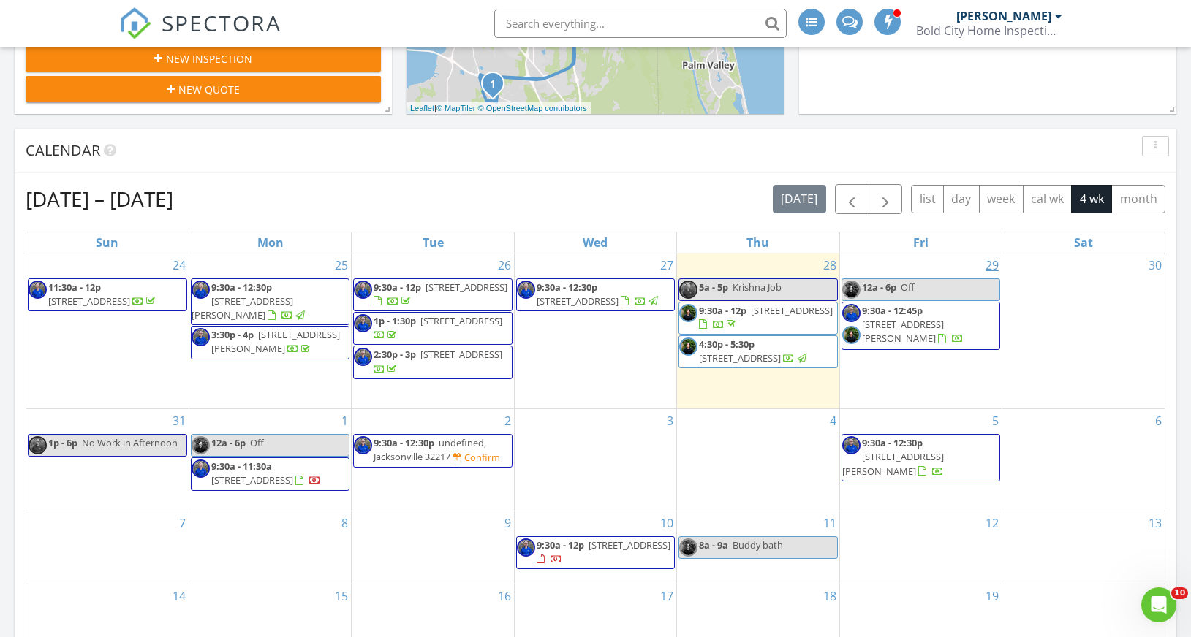
scroll to position [426, 0]
